Goal: Use online tool/utility: Utilize a website feature to perform a specific function

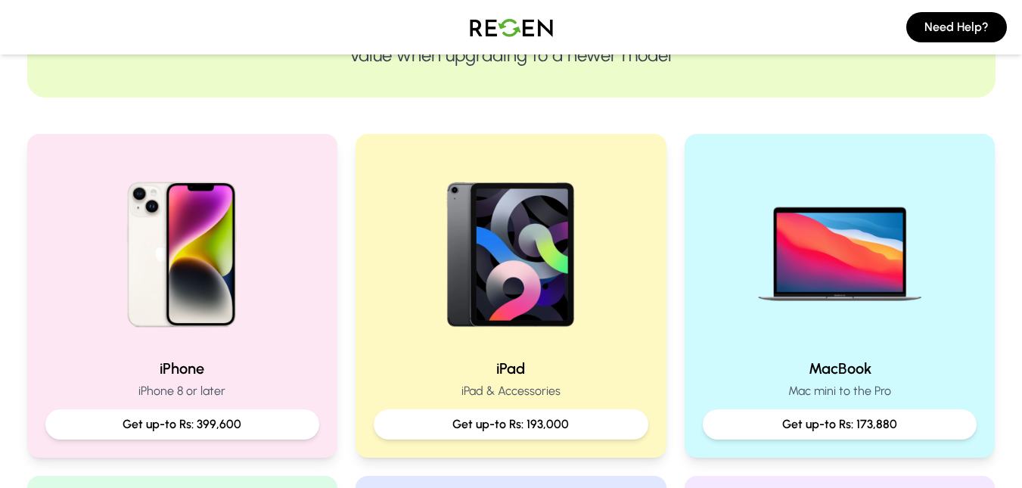
scroll to position [269, 0]
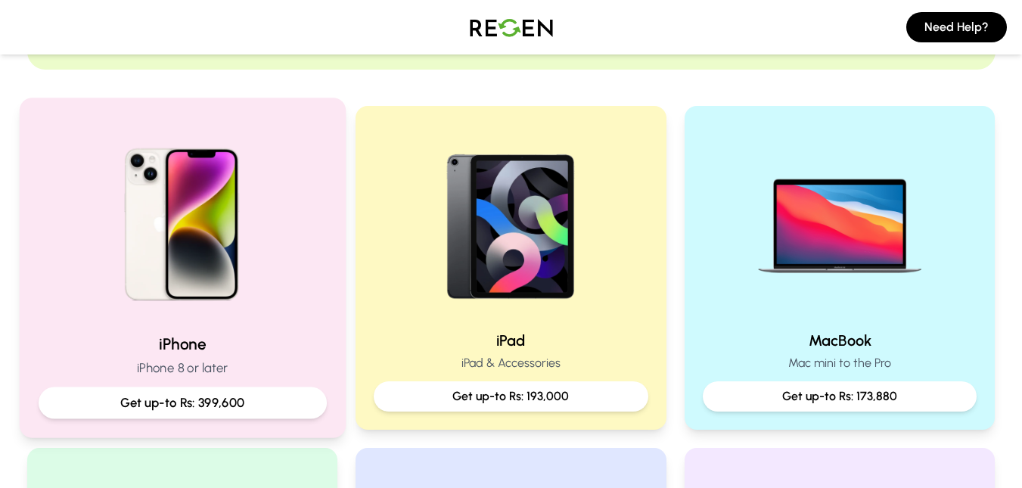
click at [240, 297] on img at bounding box center [182, 219] width 204 height 204
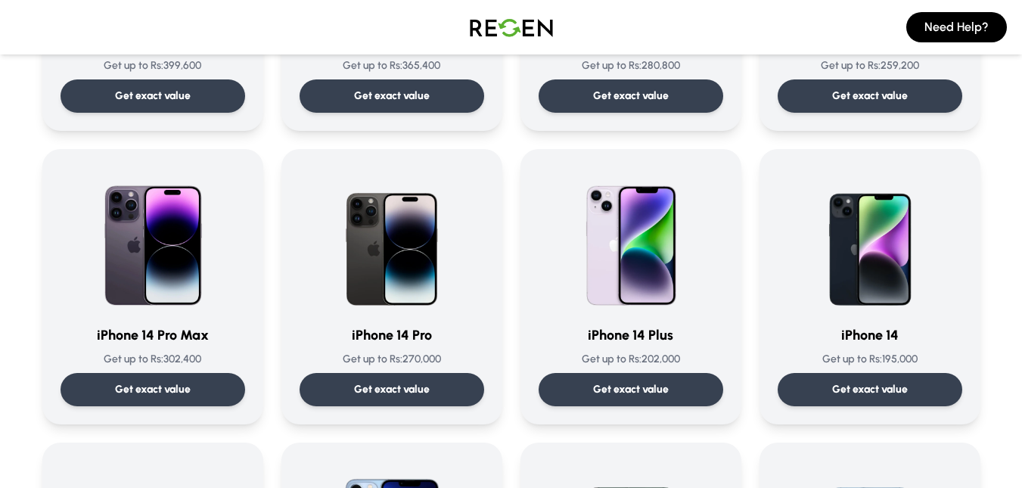
scroll to position [347, 0]
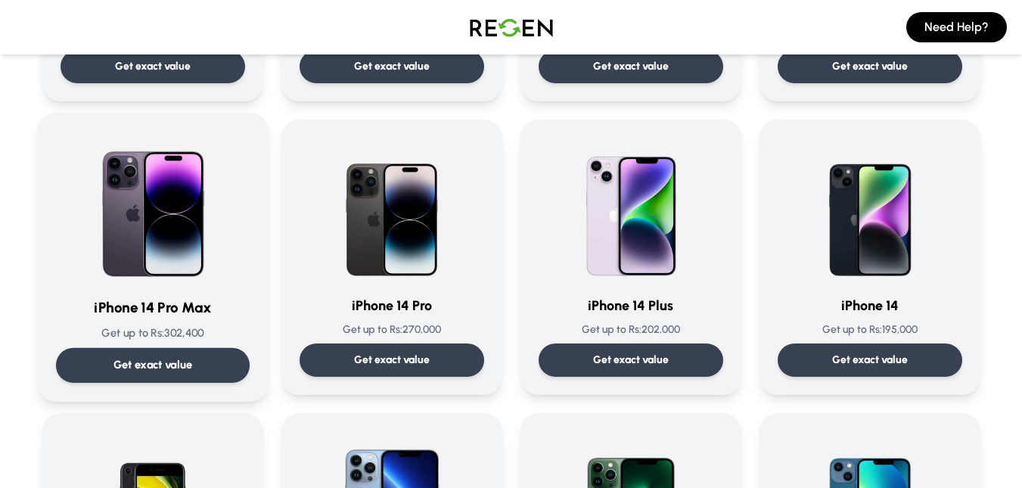
click at [197, 348] on div "Get exact value" at bounding box center [152, 365] width 194 height 35
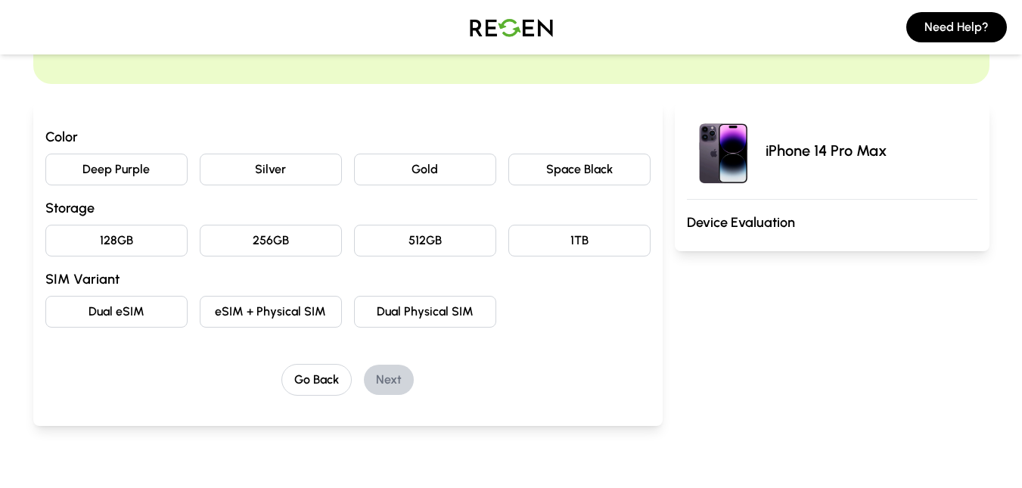
scroll to position [135, 0]
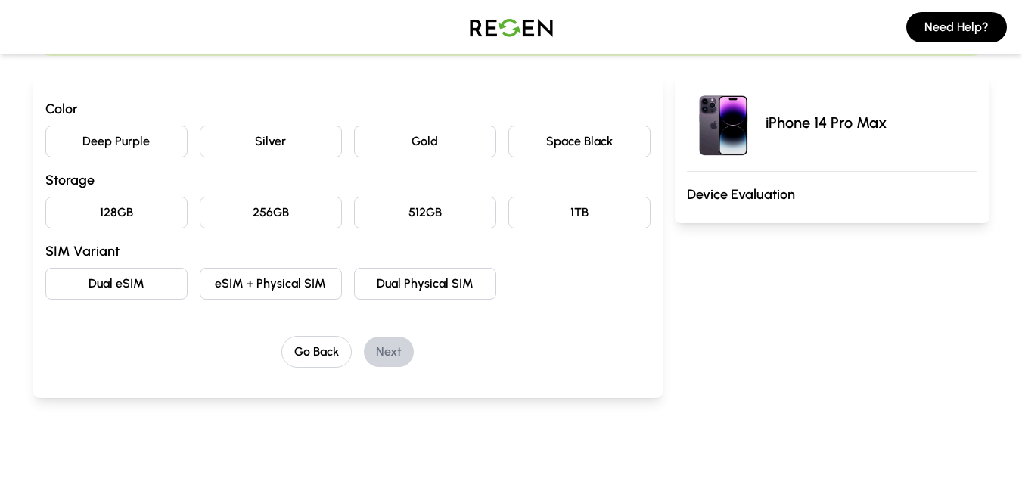
click at [157, 145] on button "Deep Purple" at bounding box center [116, 142] width 142 height 32
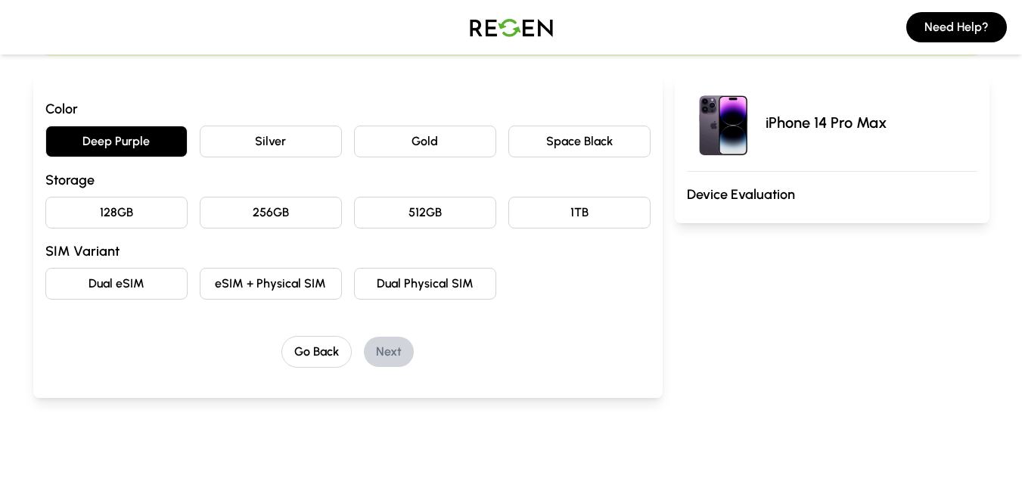
click at [305, 222] on button "256GB" at bounding box center [271, 213] width 142 height 32
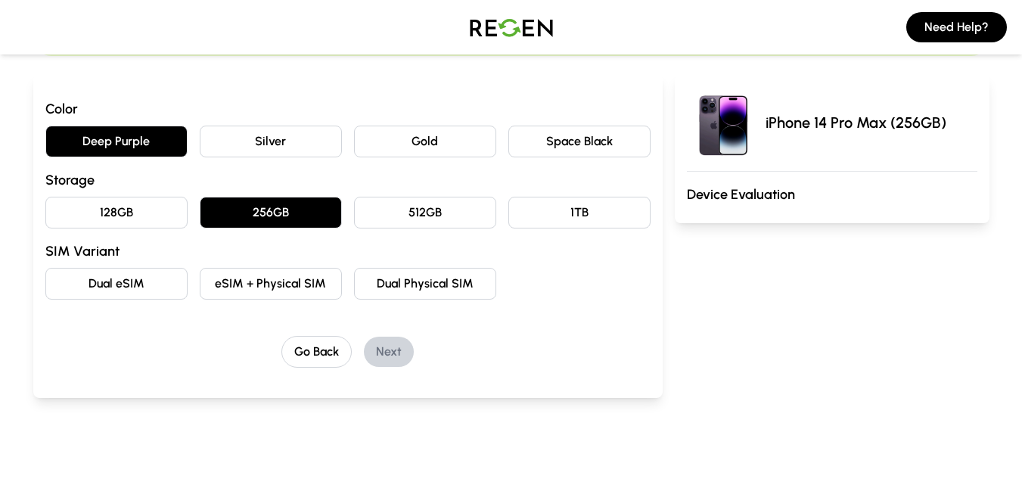
click at [299, 278] on button "eSIM + Physical SIM" at bounding box center [271, 284] width 142 height 32
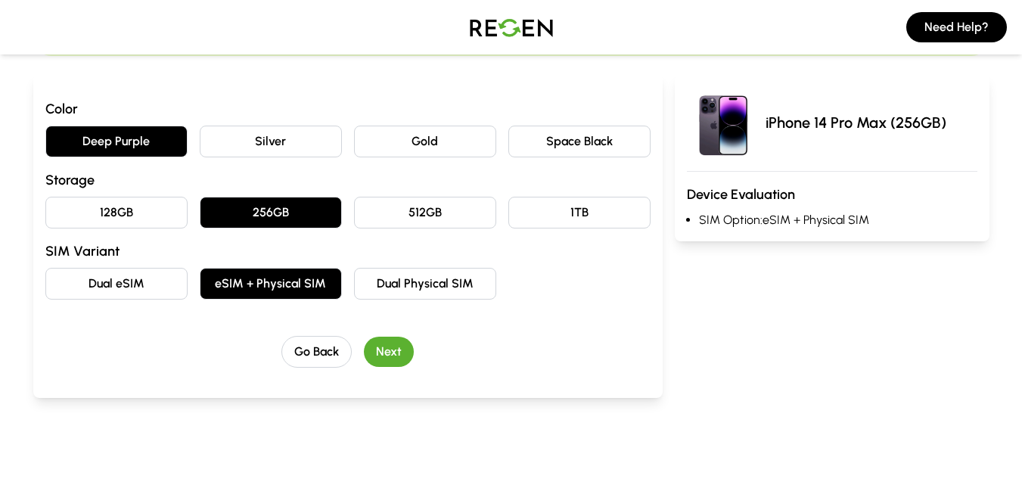
click at [372, 339] on button "Next" at bounding box center [389, 352] width 50 height 30
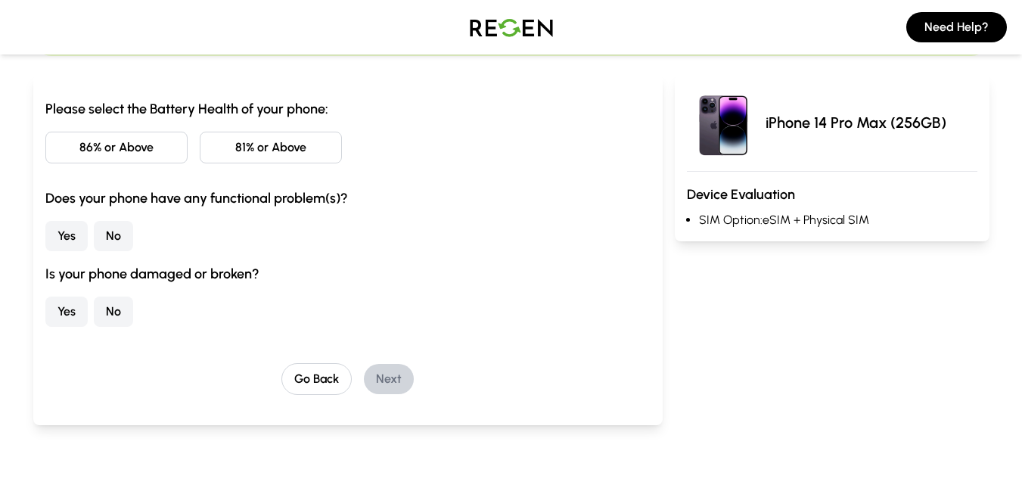
click at [250, 159] on button "81% or Above" at bounding box center [271, 148] width 142 height 32
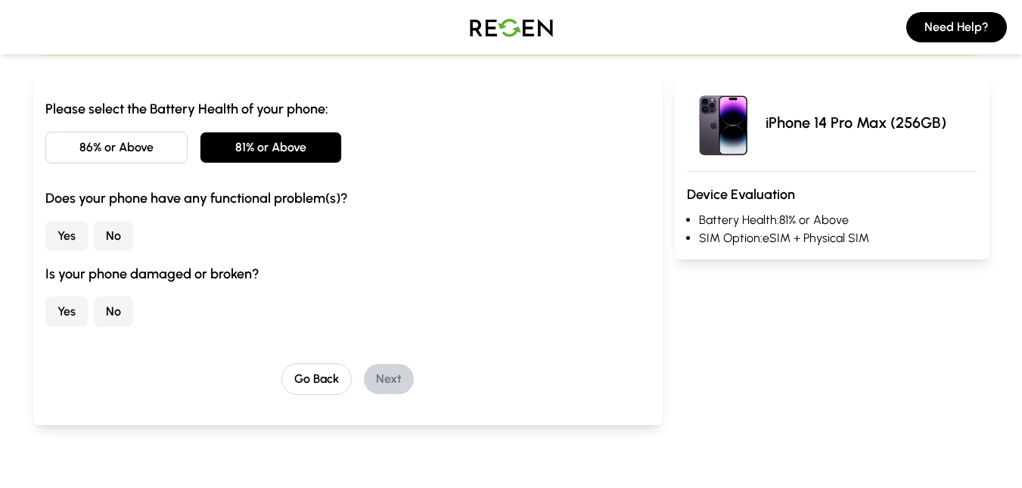
click at [170, 150] on button "86% or Above" at bounding box center [116, 148] width 142 height 32
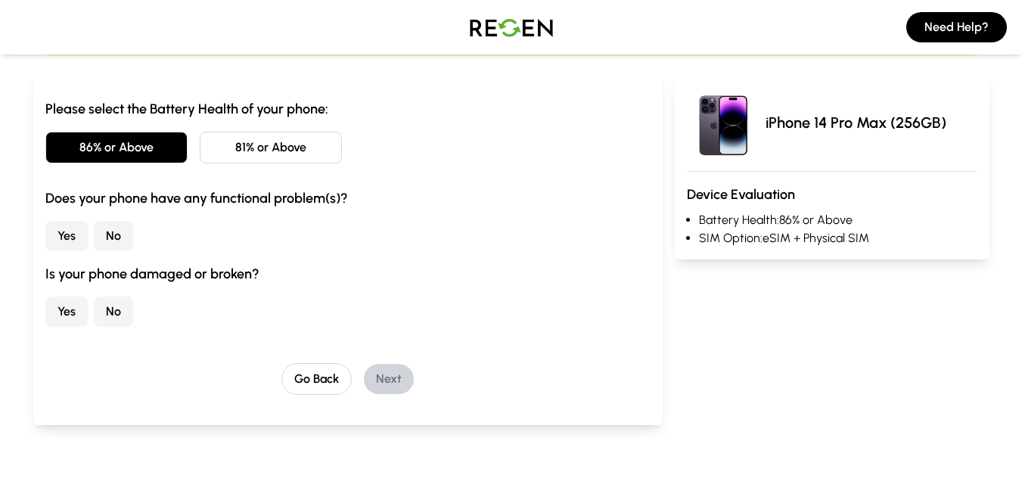
click at [118, 232] on button "No" at bounding box center [113, 236] width 39 height 30
click at [116, 303] on button "No" at bounding box center [113, 312] width 39 height 30
click at [381, 375] on button "Next" at bounding box center [389, 379] width 50 height 30
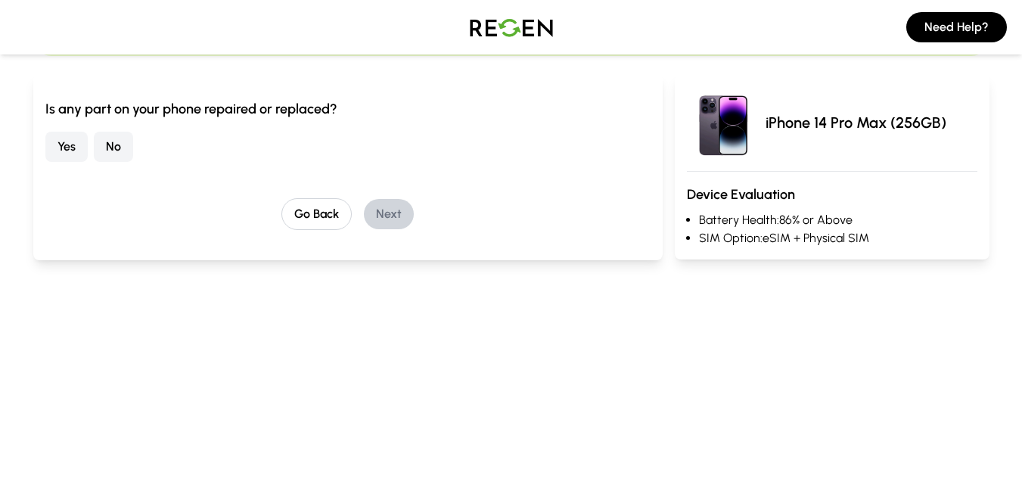
click at [116, 161] on button "No" at bounding box center [113, 147] width 39 height 30
click at [372, 207] on button "Next" at bounding box center [389, 214] width 50 height 30
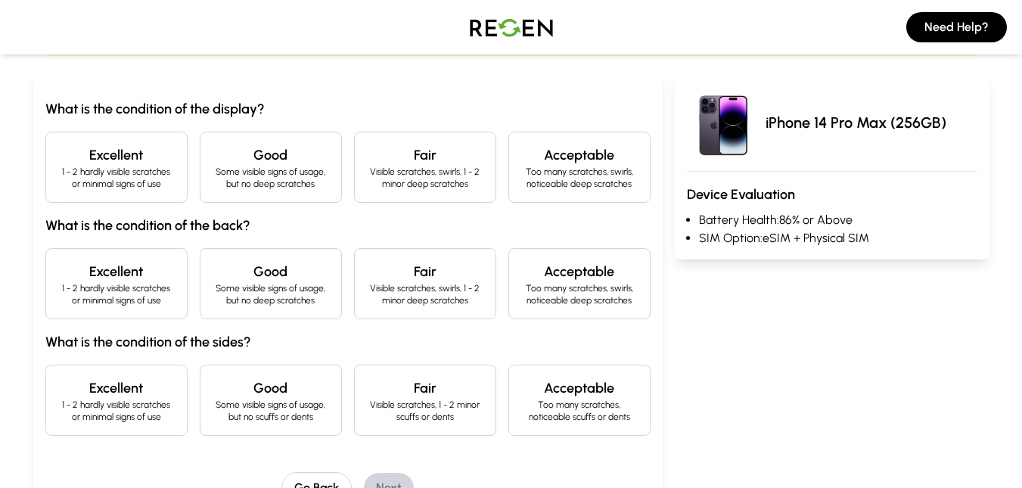
click at [180, 196] on div "Excellent 1 - 2 hardly visible scratches or minimal signs of use" at bounding box center [116, 167] width 142 height 71
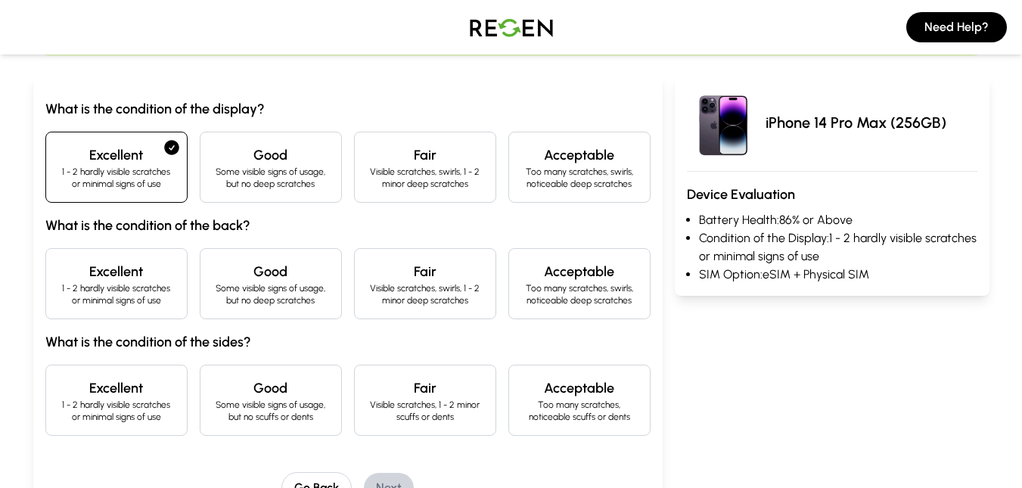
click at [163, 275] on h4 "Excellent" at bounding box center [116, 271] width 117 height 21
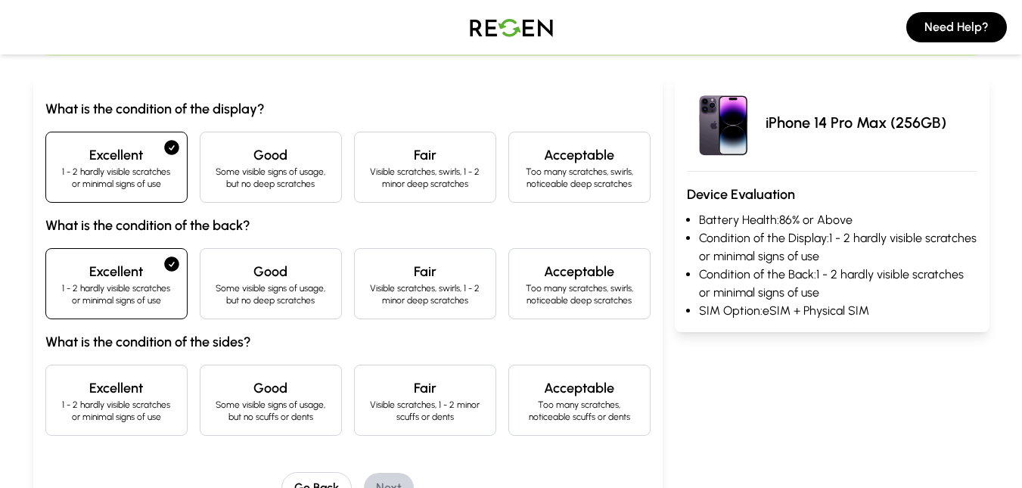
click at [141, 396] on h4 "Excellent" at bounding box center [116, 388] width 117 height 21
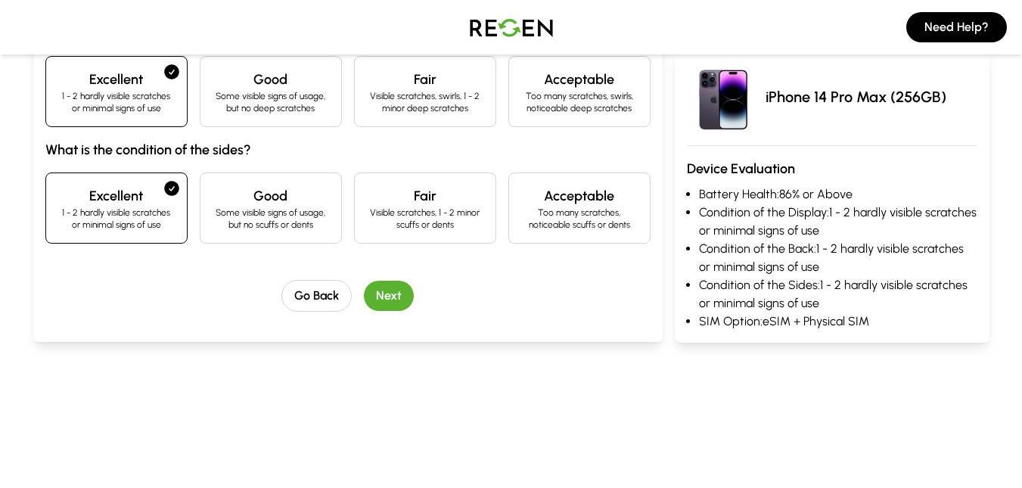
scroll to position [358, 0]
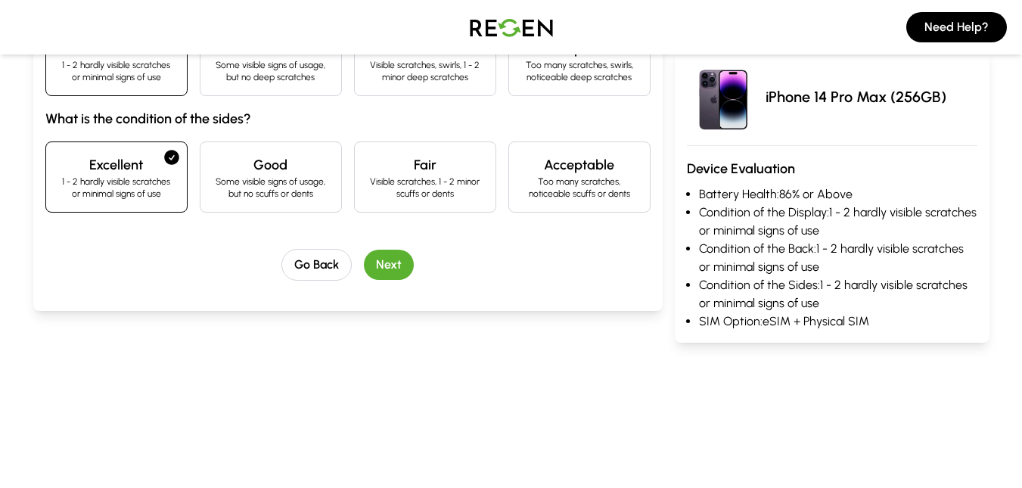
click at [396, 254] on button "Next" at bounding box center [389, 265] width 50 height 30
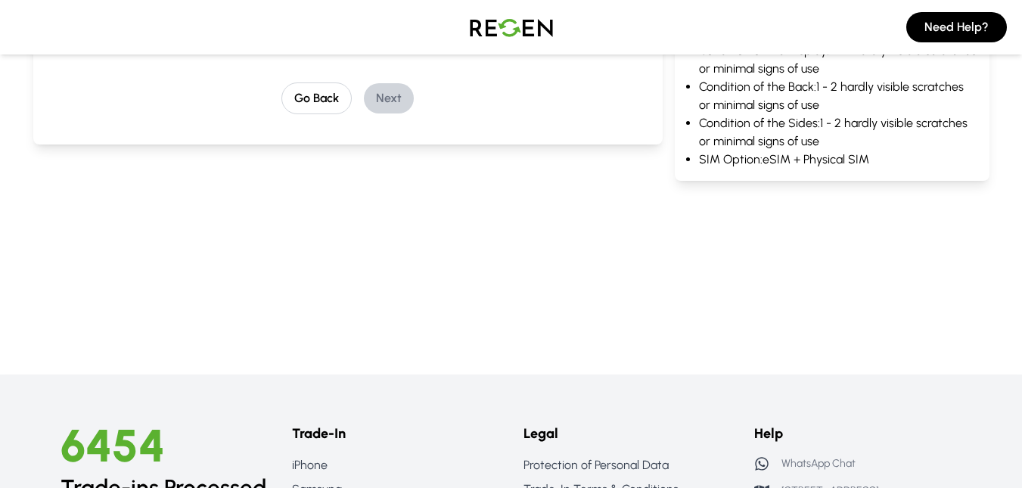
scroll to position [191, 0]
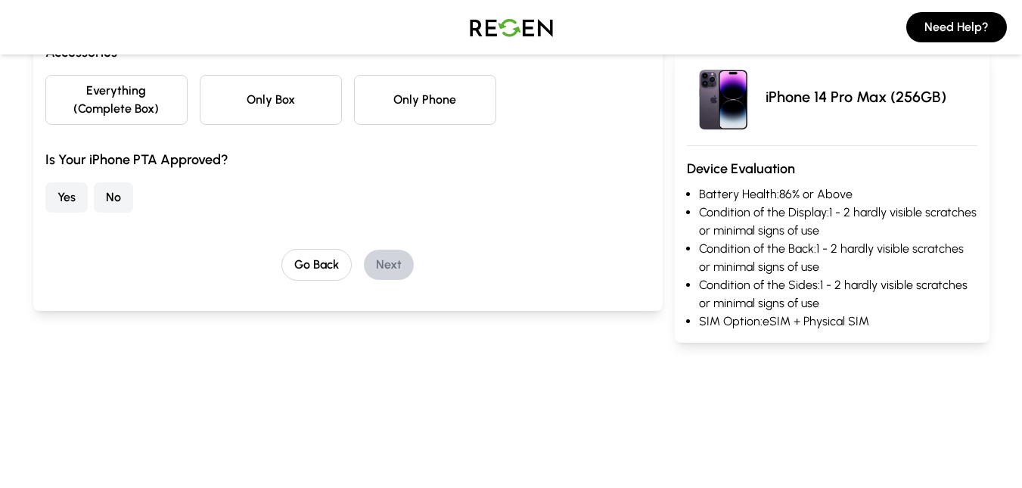
click at [382, 91] on button "Only Phone" at bounding box center [425, 100] width 142 height 50
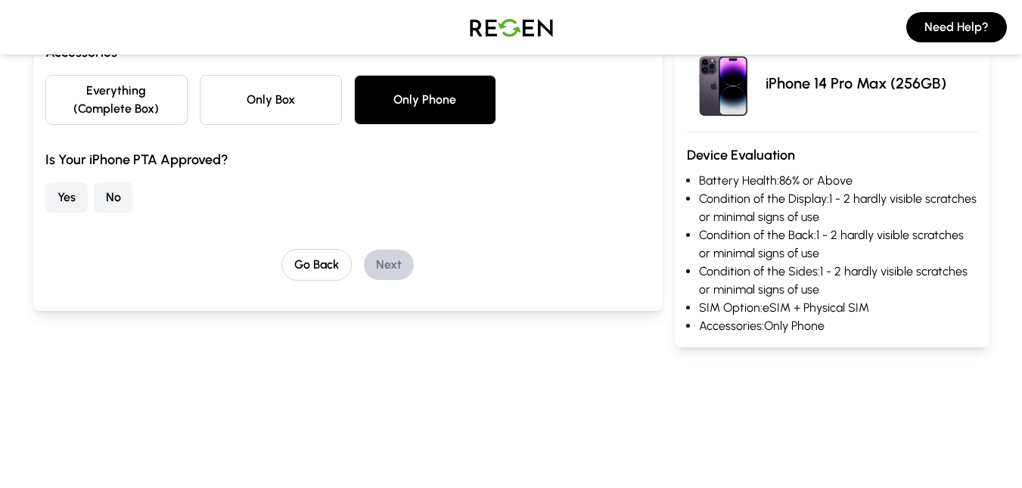
click at [100, 203] on button "No" at bounding box center [113, 197] width 39 height 30
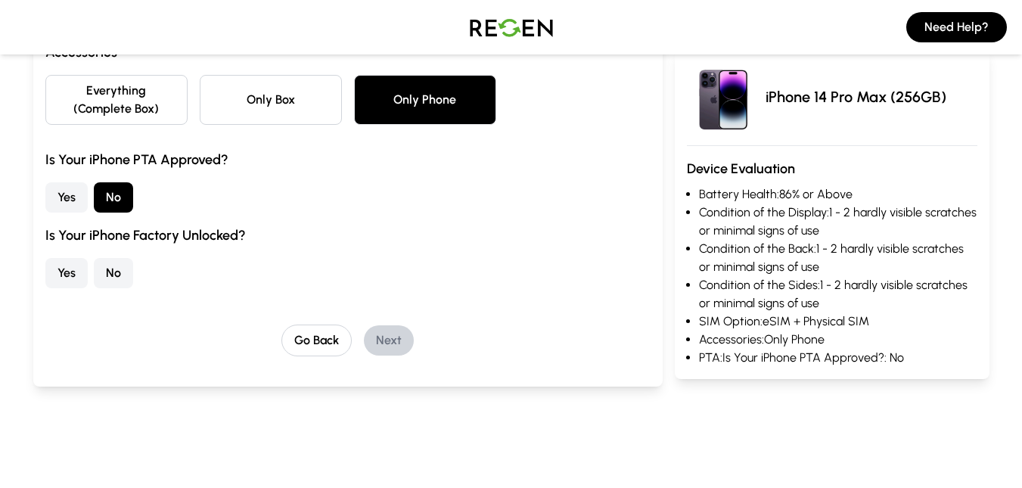
click at [75, 263] on button "Yes" at bounding box center [66, 273] width 42 height 30
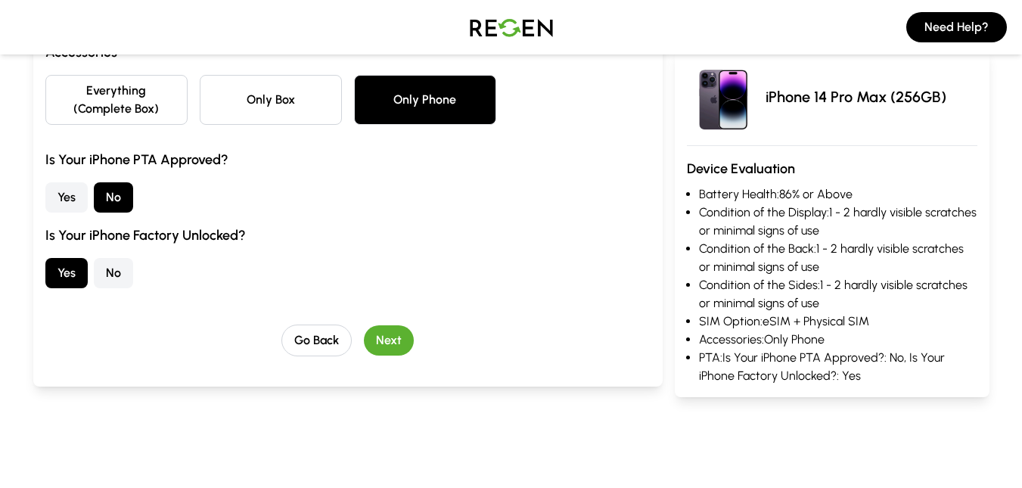
click at [397, 328] on button "Next" at bounding box center [389, 340] width 50 height 30
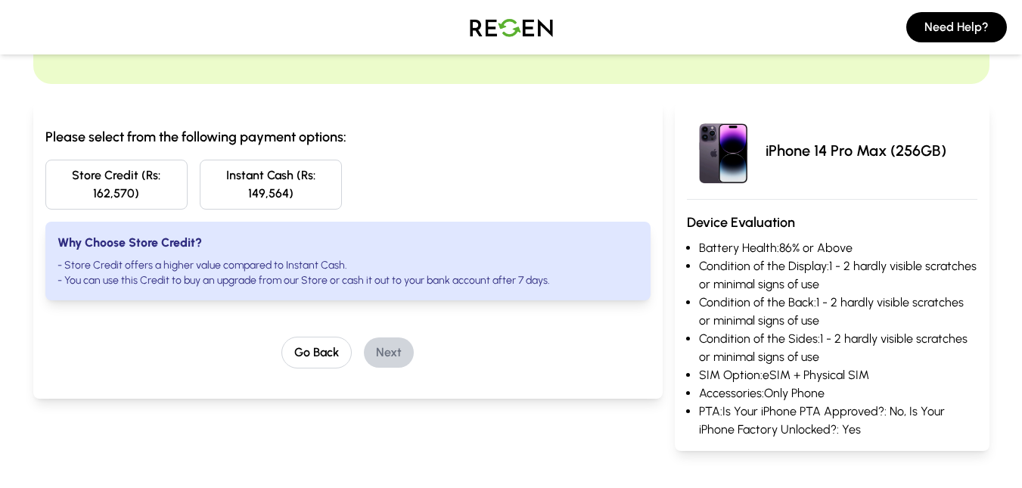
scroll to position [70, 0]
